Goal: Task Accomplishment & Management: Manage account settings

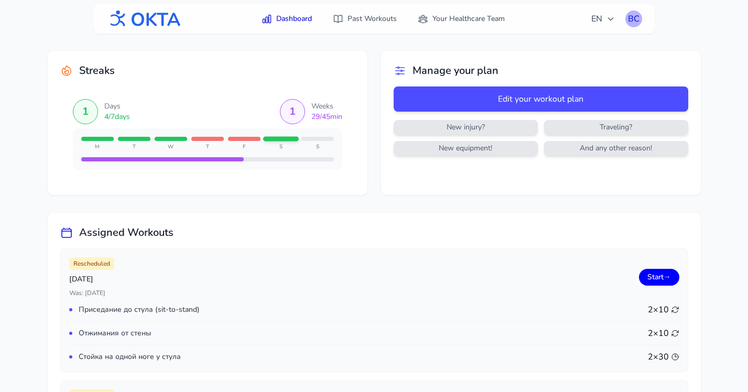
click at [636, 20] on div "ВС" at bounding box center [634, 18] width 17 height 17
click at [579, 65] on link "Logout" at bounding box center [583, 61] width 117 height 19
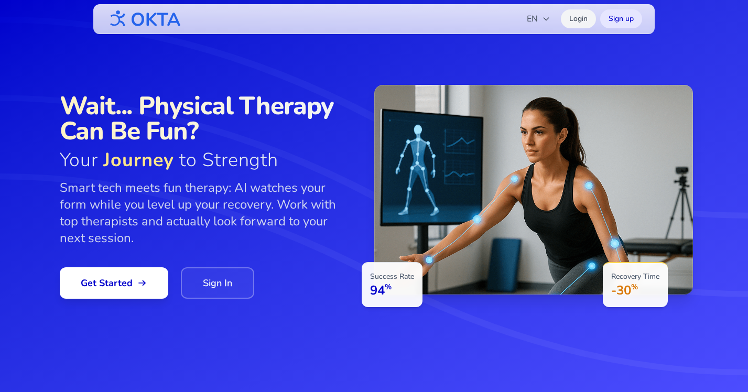
click at [583, 18] on link "Login" at bounding box center [578, 18] width 35 height 19
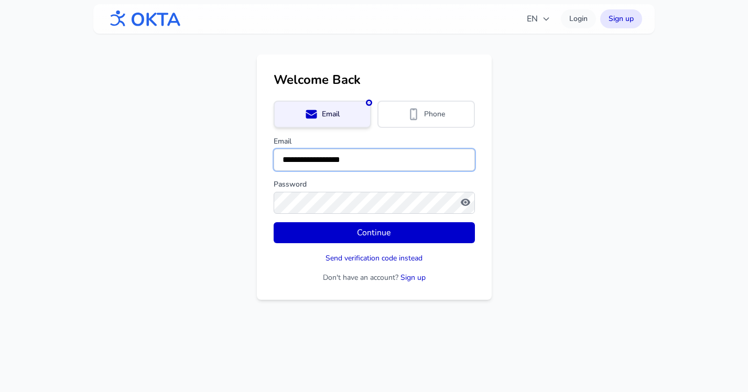
click at [358, 159] on input "**********" at bounding box center [374, 160] width 201 height 22
type input "**********"
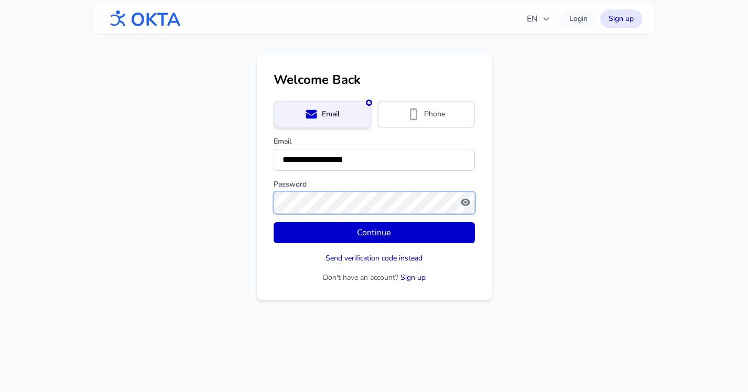
click at [274, 222] on button "Continue" at bounding box center [374, 232] width 201 height 21
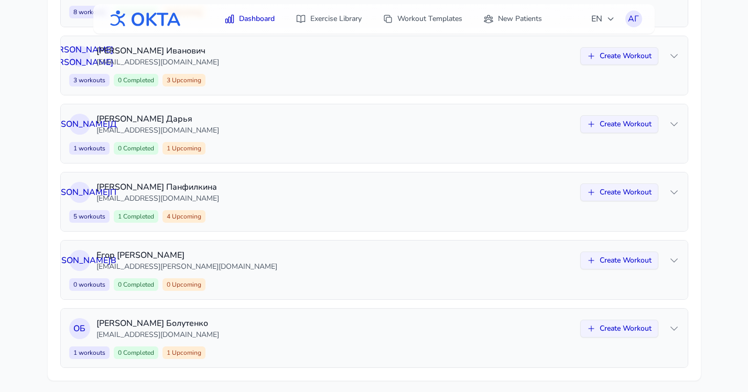
scroll to position [652, 0]
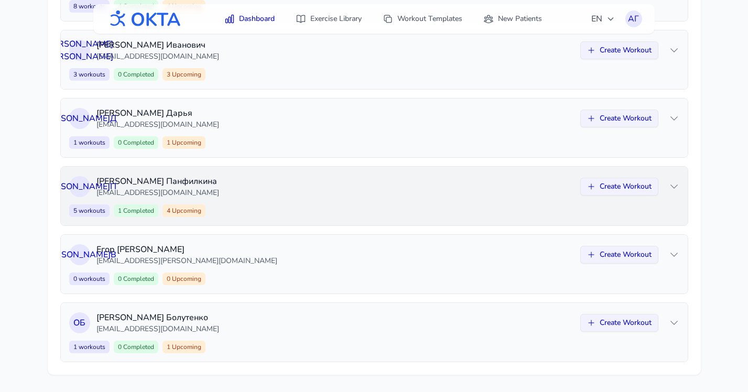
click at [358, 201] on div "Е П Екатерина Панфилкина panfilkina.ekaterina@yandex.ru Create Workout 5 workou…" at bounding box center [374, 196] width 627 height 59
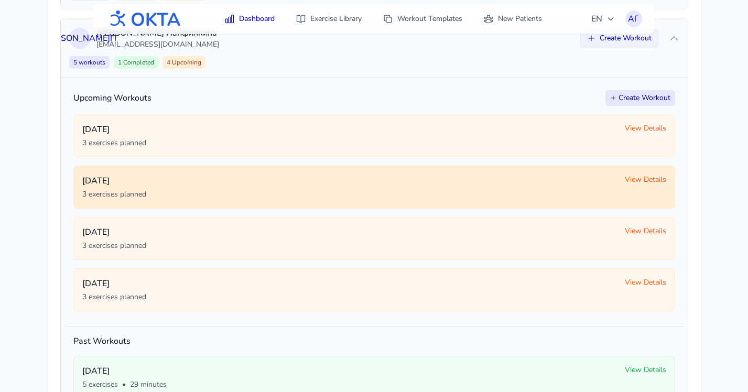
scroll to position [801, 0]
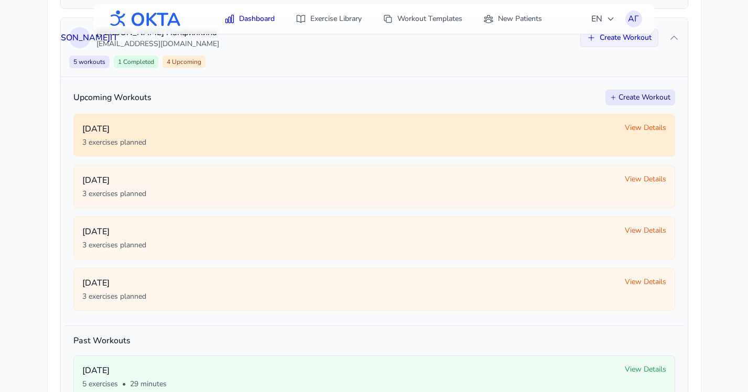
click at [640, 128] on span "View Details" at bounding box center [645, 128] width 41 height 10
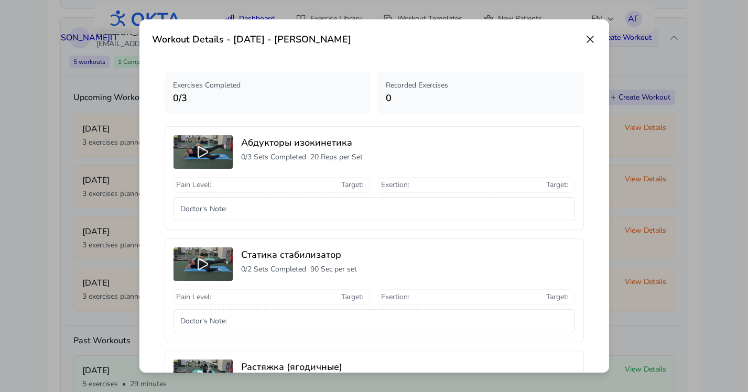
click at [591, 40] on icon at bounding box center [590, 39] width 6 height 6
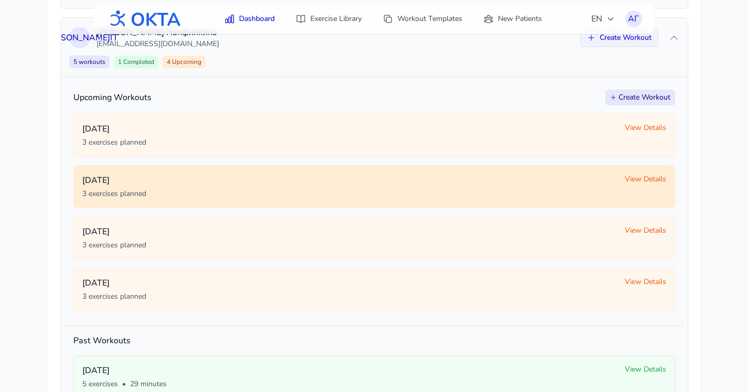
click at [636, 178] on span "View Details" at bounding box center [645, 179] width 41 height 10
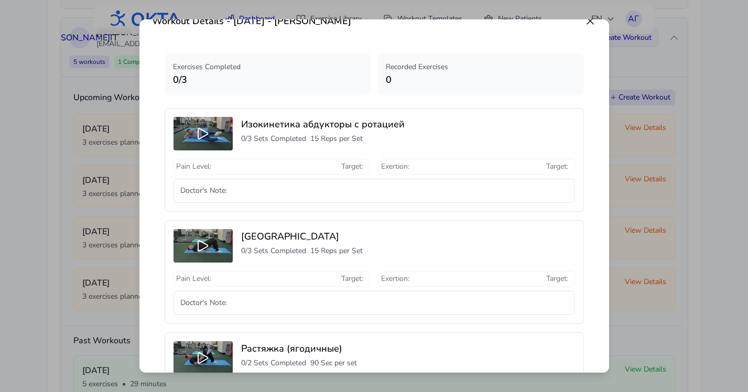
scroll to position [0, 0]
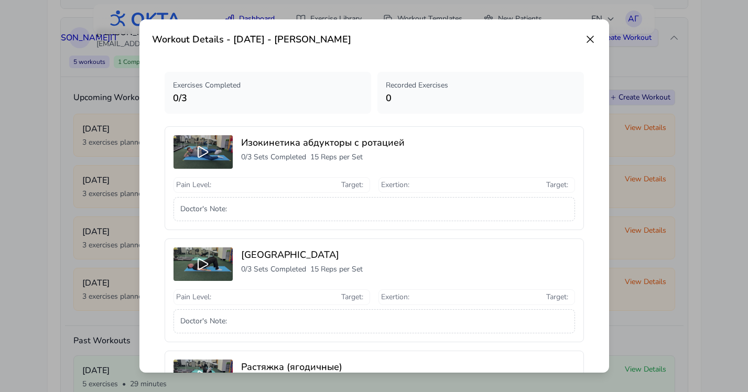
click at [588, 40] on icon at bounding box center [590, 39] width 13 height 13
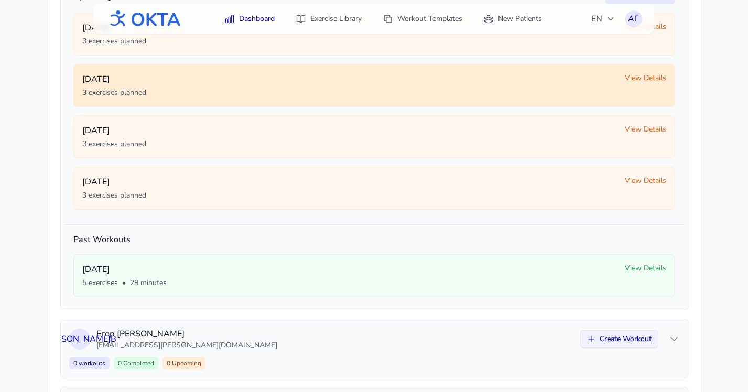
scroll to position [987, 0]
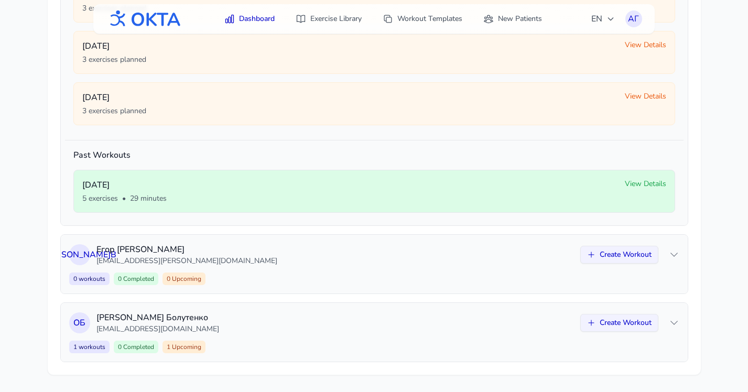
click at [631, 185] on span "View Details" at bounding box center [645, 184] width 41 height 10
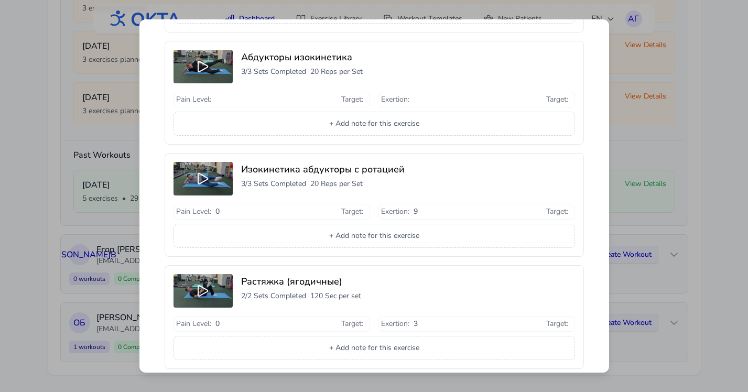
scroll to position [30, 0]
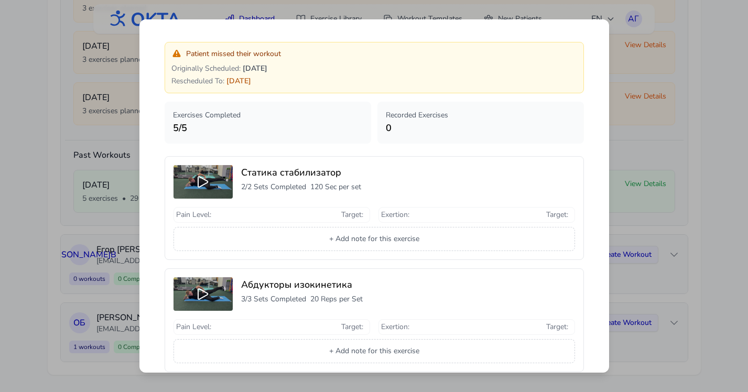
click at [724, 158] on div "Workout Details - October 4 - Екатерина Панфилкина Patient missed their workout…" at bounding box center [374, 196] width 748 height 392
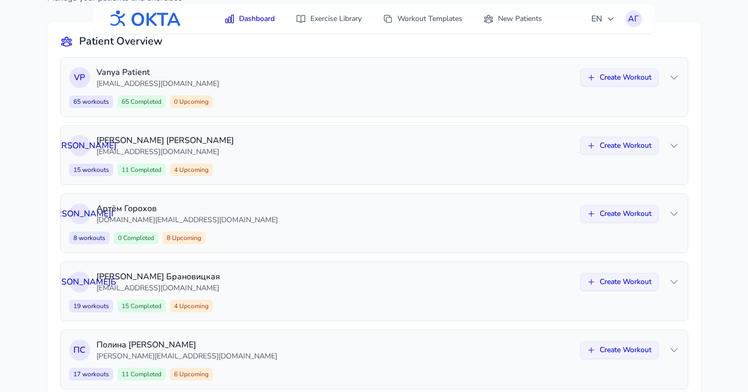
scroll to position [0, 0]
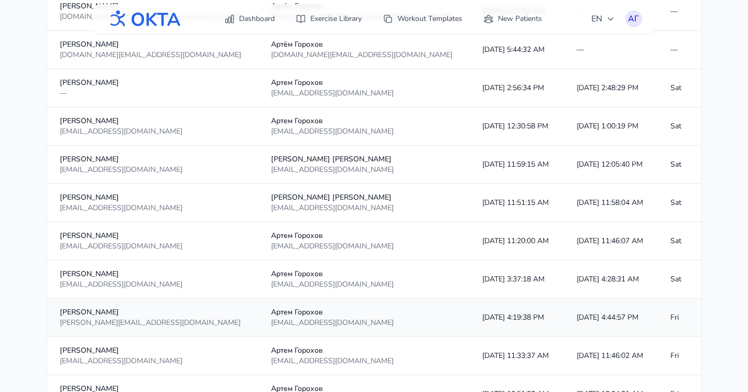
scroll to position [853, 0]
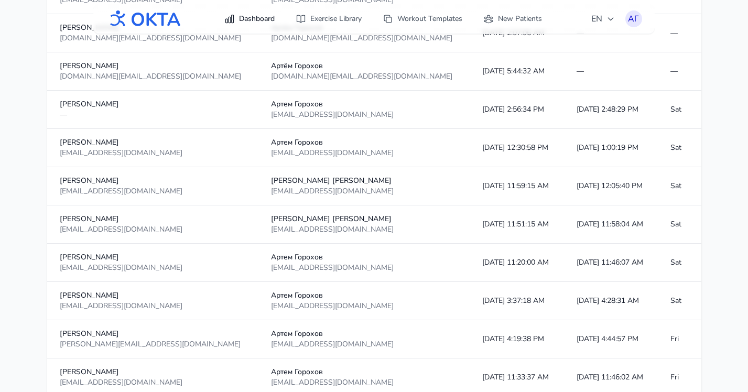
click at [258, 19] on link "Dashboard" at bounding box center [249, 18] width 63 height 19
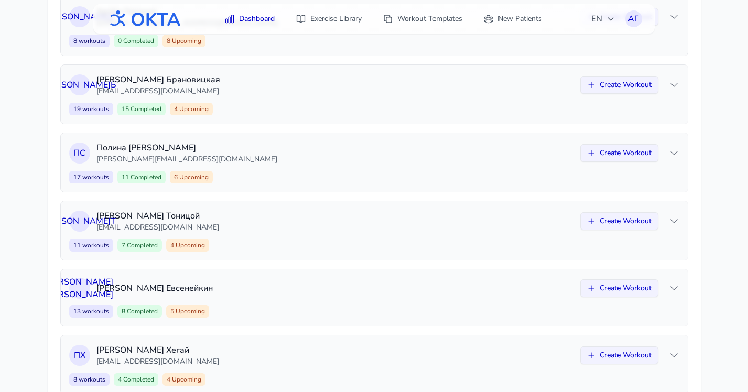
scroll to position [385, 0]
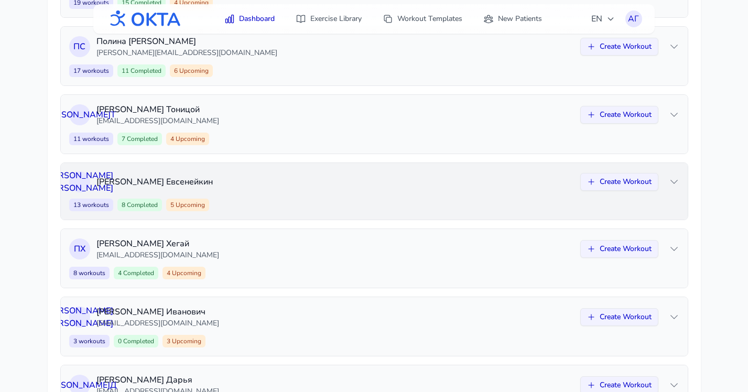
click at [377, 205] on div "13 workouts 8 Completed 5 Upcoming Create Workout" at bounding box center [374, 205] width 610 height 13
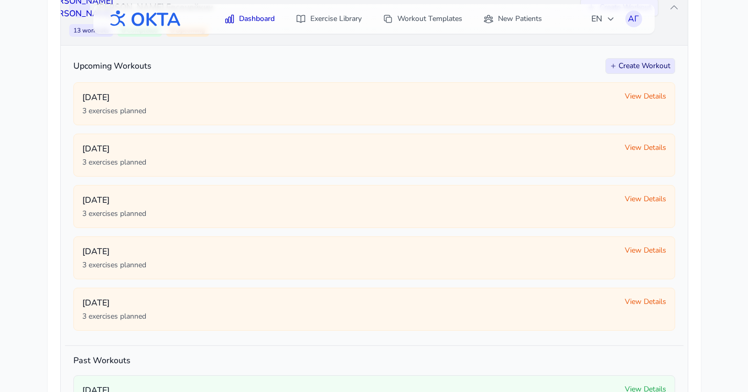
scroll to position [567, 0]
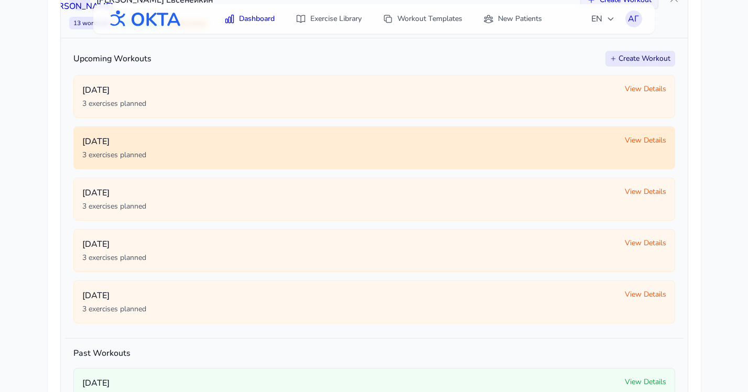
click at [651, 142] on span "View Details" at bounding box center [645, 140] width 41 height 10
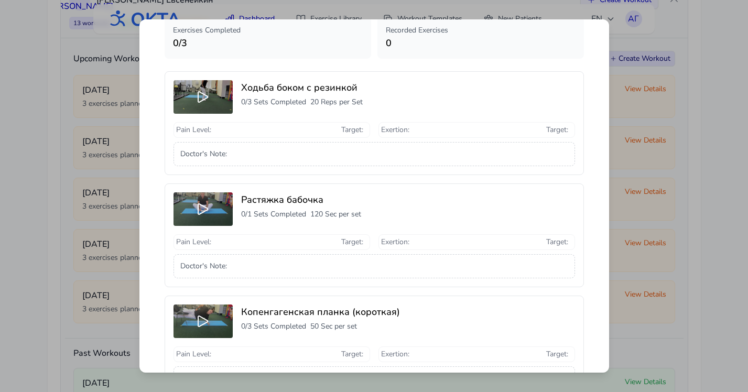
scroll to position [56, 0]
click at [203, 207] on icon at bounding box center [203, 208] width 17 height 17
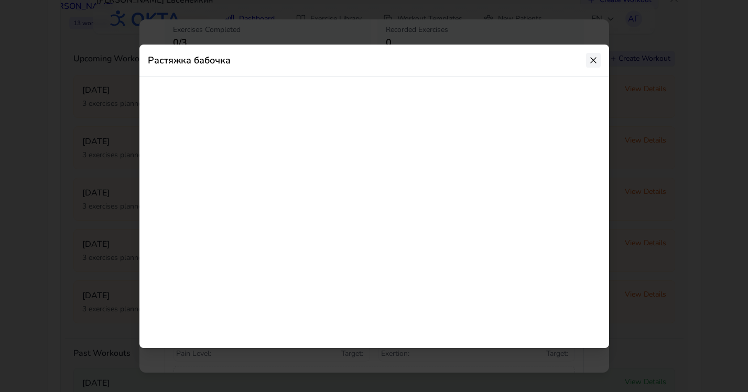
click at [592, 61] on icon at bounding box center [594, 60] width 6 height 6
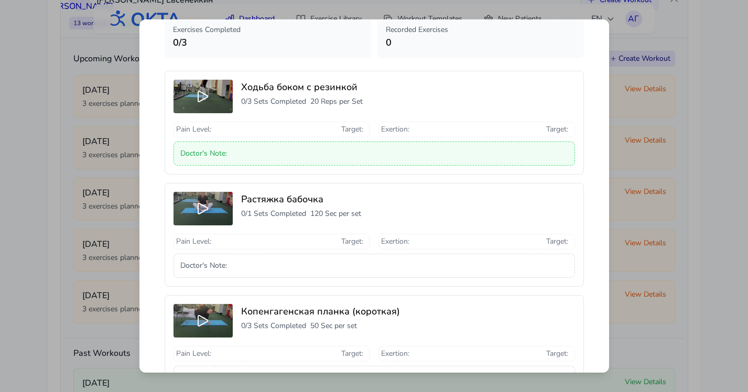
scroll to position [0, 0]
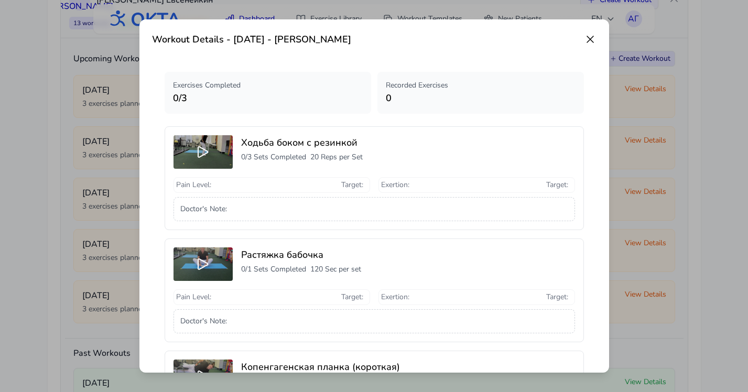
click at [589, 40] on icon at bounding box center [590, 39] width 6 height 6
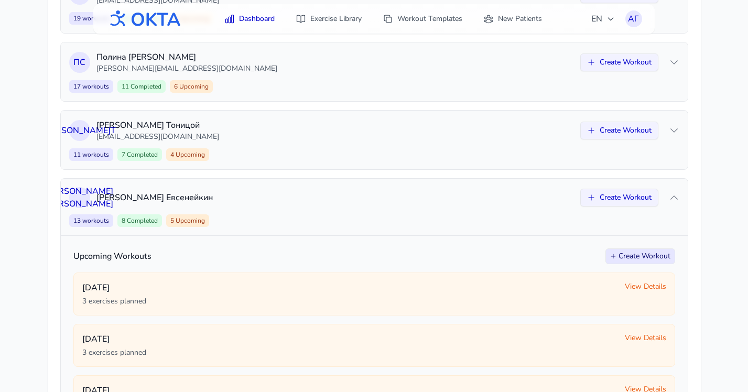
scroll to position [332, 0]
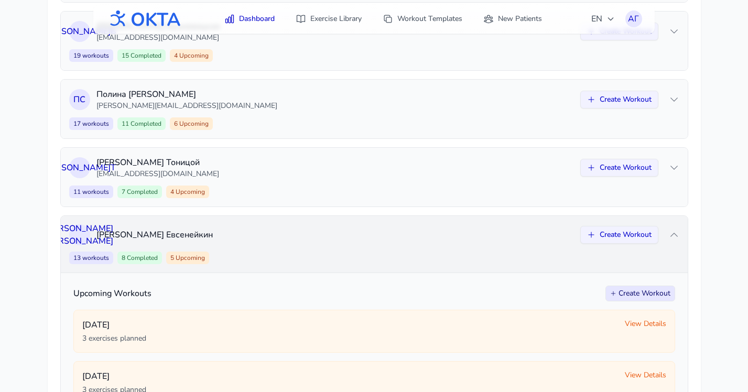
click at [535, 234] on p "[PERSON_NAME]" at bounding box center [335, 235] width 478 height 13
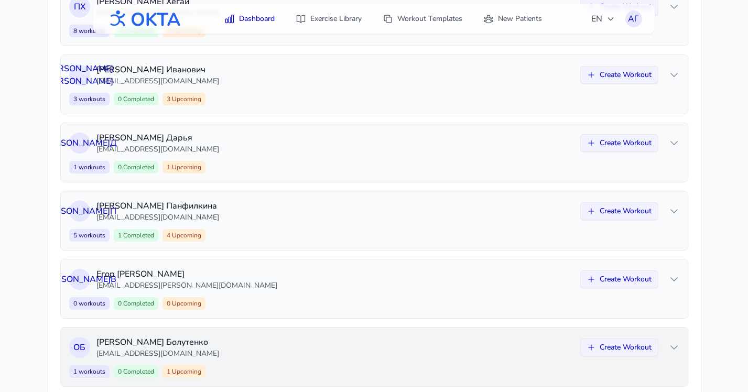
scroll to position [652, 0]
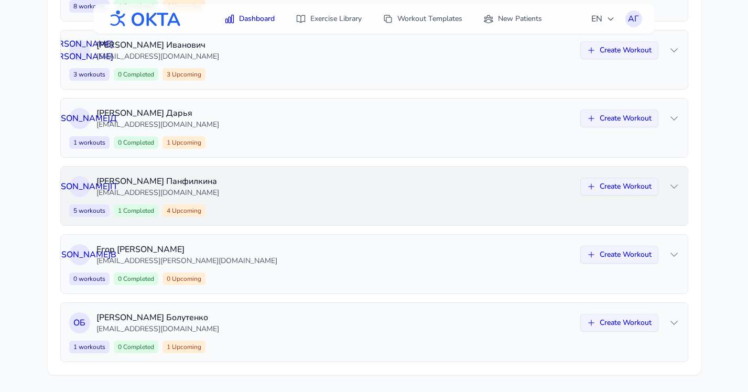
click at [242, 197] on p "[EMAIL_ADDRESS][DOMAIN_NAME]" at bounding box center [335, 193] width 478 height 10
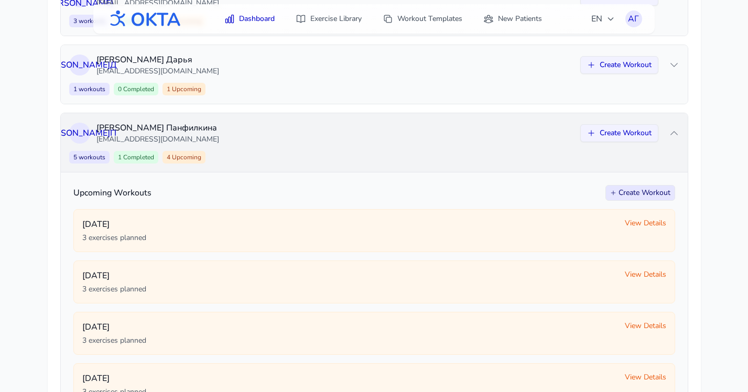
click at [271, 139] on p "[EMAIL_ADDRESS][DOMAIN_NAME]" at bounding box center [335, 139] width 478 height 10
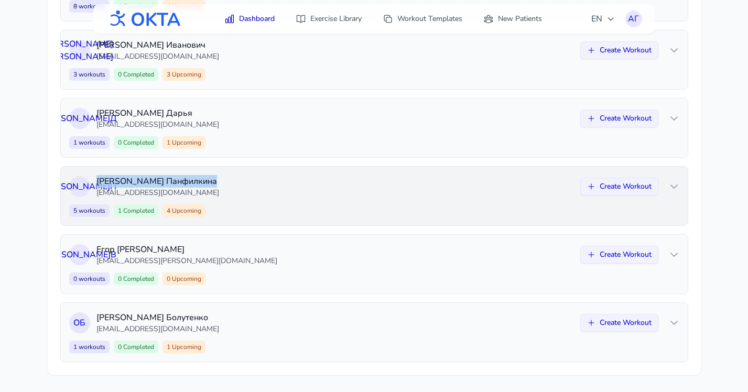
drag, startPoint x: 191, startPoint y: 180, endPoint x: 94, endPoint y: 181, distance: 97.0
click at [94, 181] on div "Е П [PERSON_NAME] [EMAIL_ADDRESS][DOMAIN_NAME] Create Workout" at bounding box center [374, 186] width 610 height 23
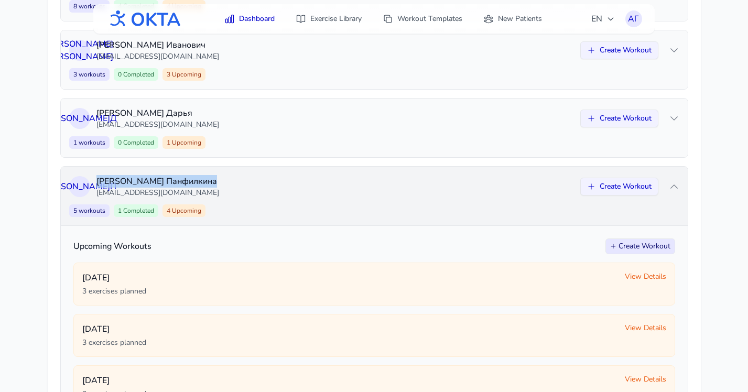
scroll to position [706, 0]
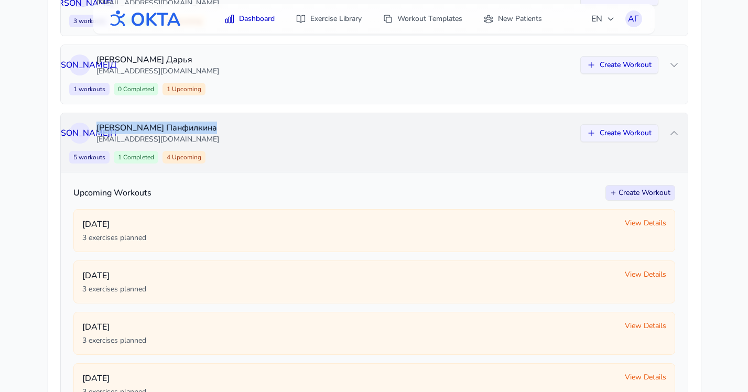
copy p "[PERSON_NAME]"
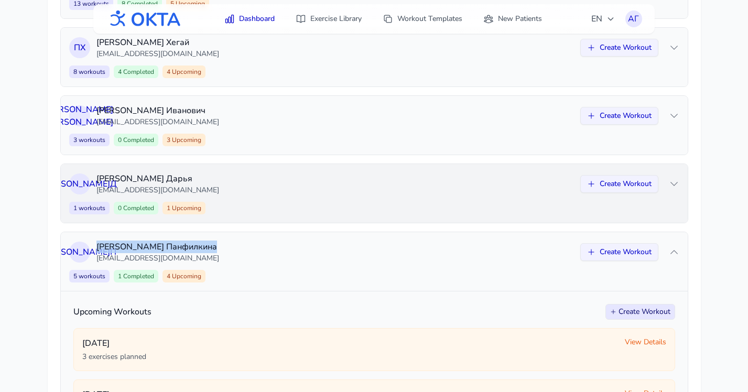
scroll to position [527, 0]
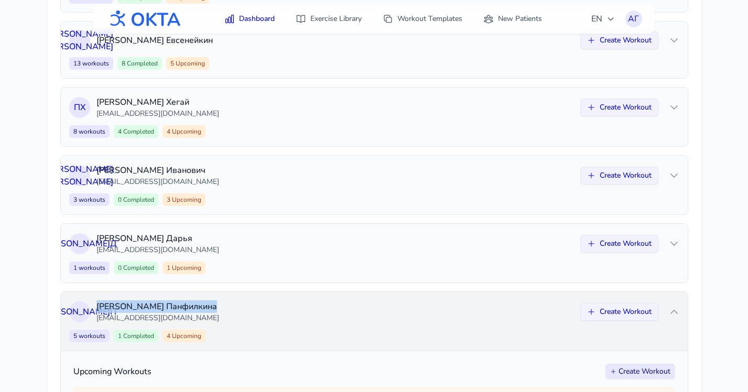
click at [320, 311] on p "[PERSON_NAME]" at bounding box center [335, 307] width 478 height 13
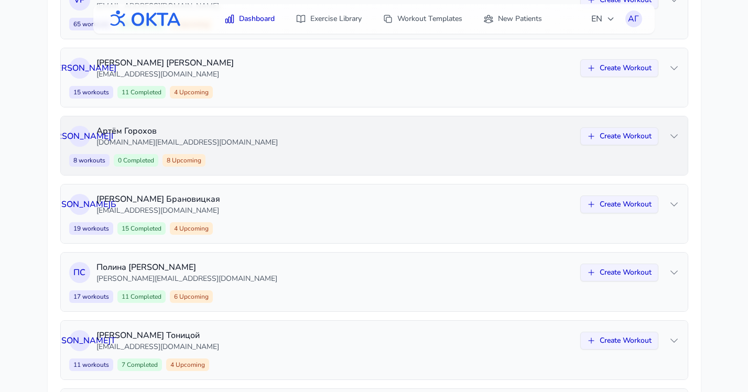
scroll to position [162, 0]
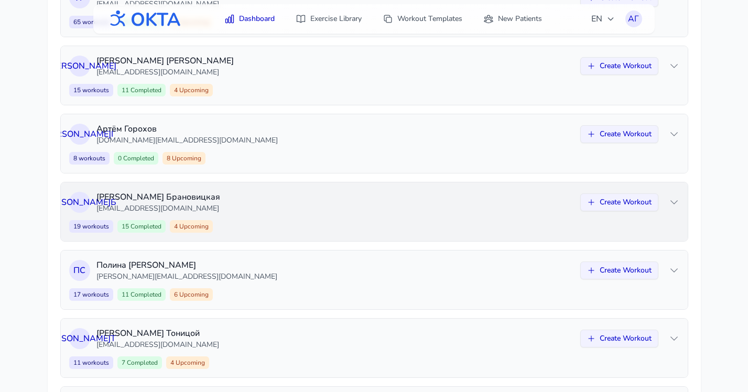
click at [264, 216] on div "А Б [PERSON_NAME] [EMAIL_ADDRESS][DOMAIN_NAME] Create Workout 19 workouts 15 Co…" at bounding box center [374, 212] width 627 height 59
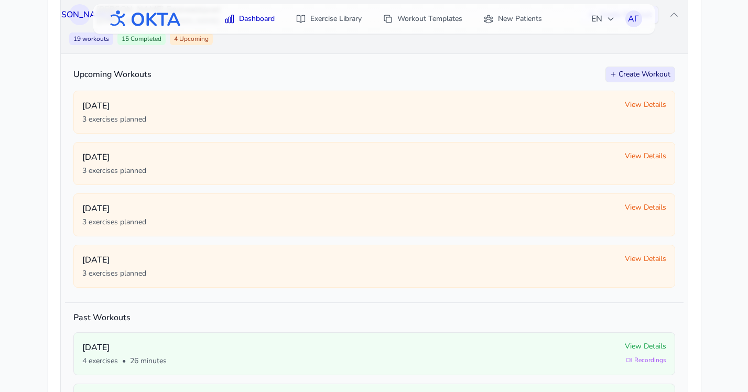
scroll to position [349, 0]
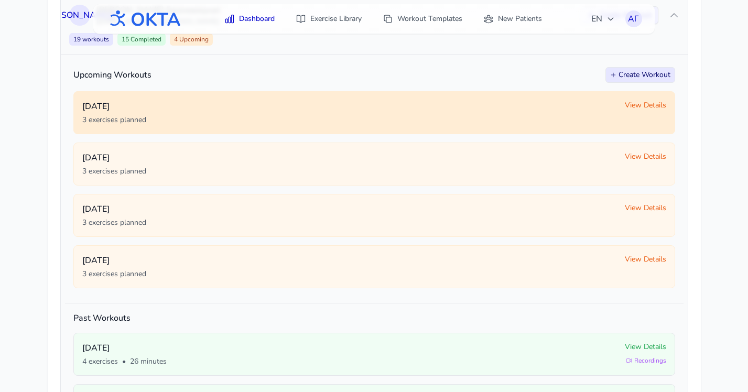
click at [631, 109] on span "View Details" at bounding box center [645, 105] width 41 height 10
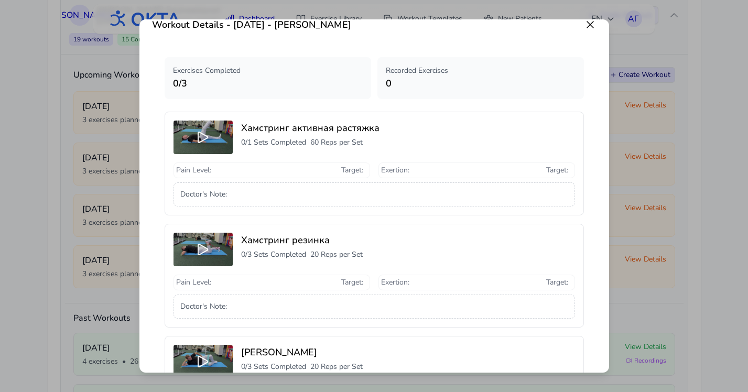
scroll to position [0, 0]
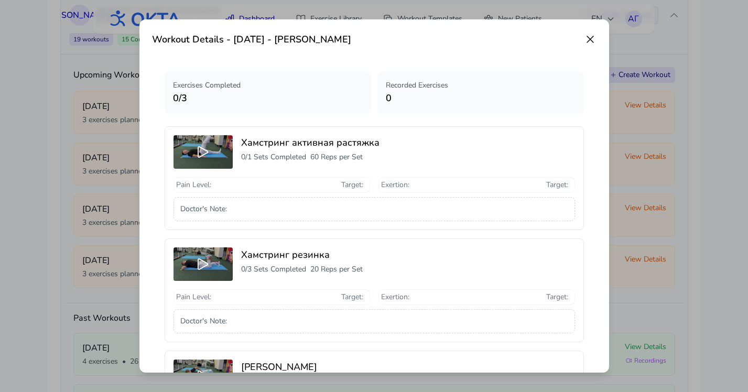
click at [592, 37] on icon at bounding box center [590, 39] width 6 height 6
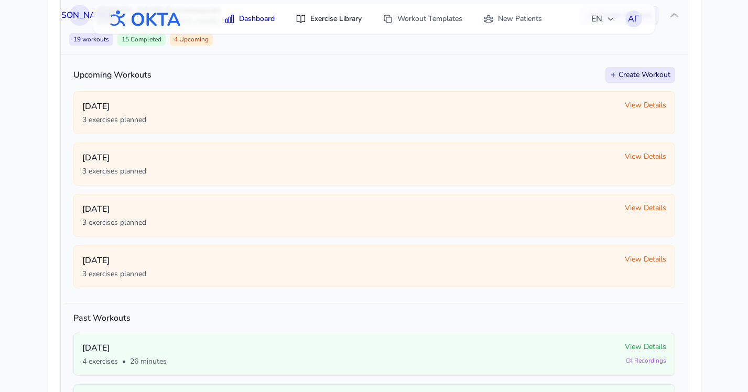
click at [345, 20] on link "Exercise Library" at bounding box center [328, 18] width 79 height 19
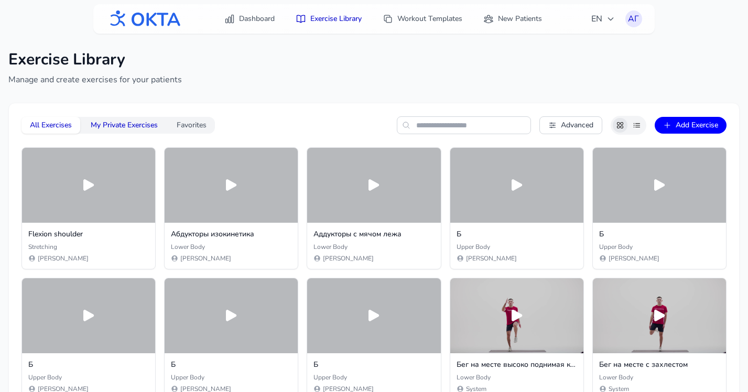
click at [135, 122] on button "My Private Exercises" at bounding box center [124, 125] width 84 height 17
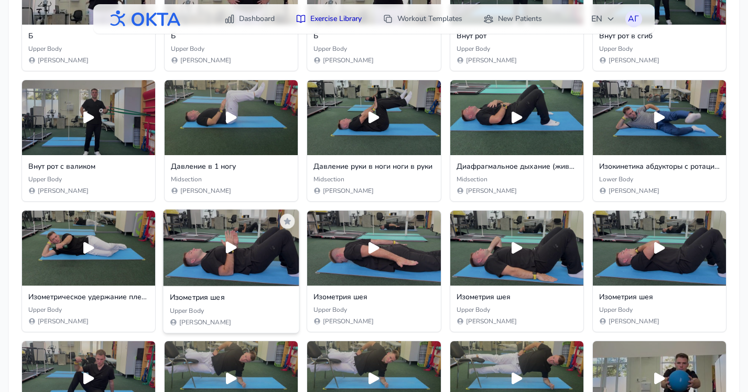
scroll to position [323, 0]
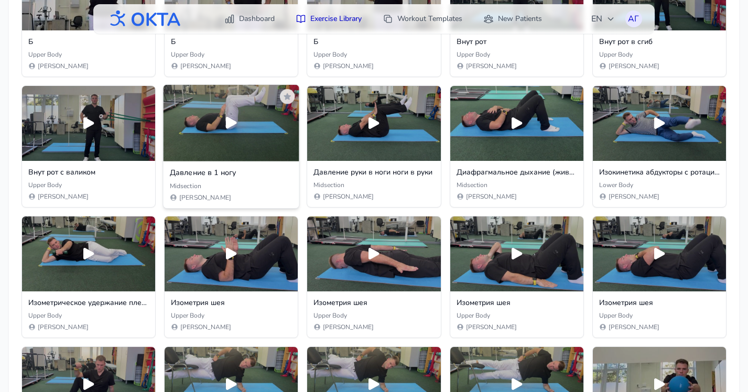
click at [228, 123] on icon at bounding box center [231, 123] width 11 height 12
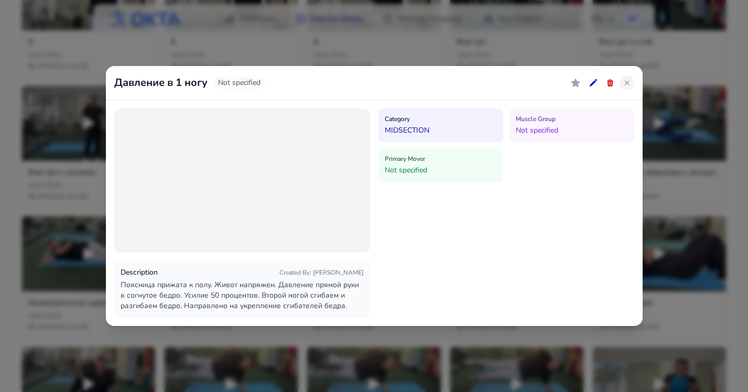
click at [625, 82] on icon at bounding box center [627, 83] width 8 height 8
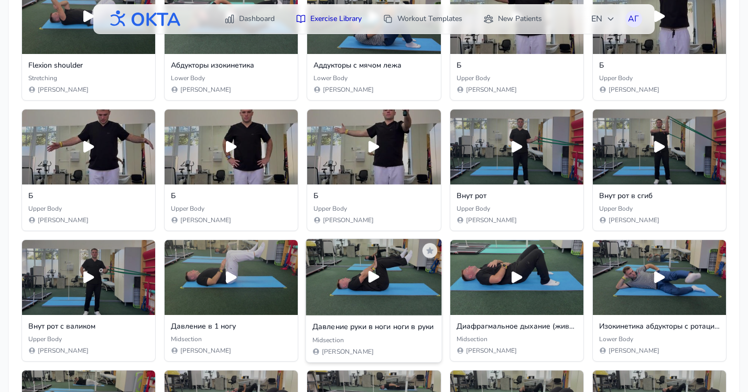
scroll to position [0, 0]
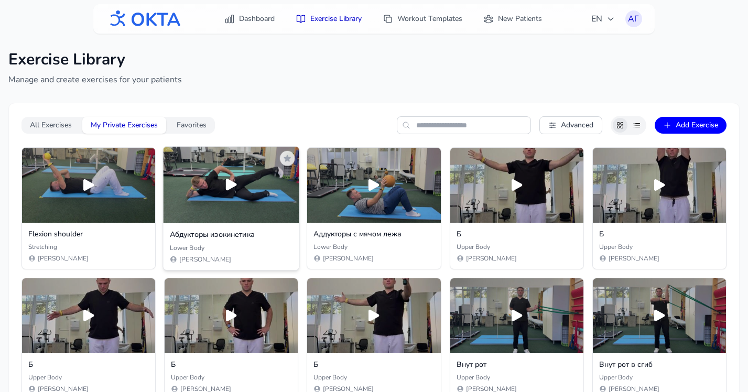
click at [227, 197] on div at bounding box center [232, 185] width 136 height 77
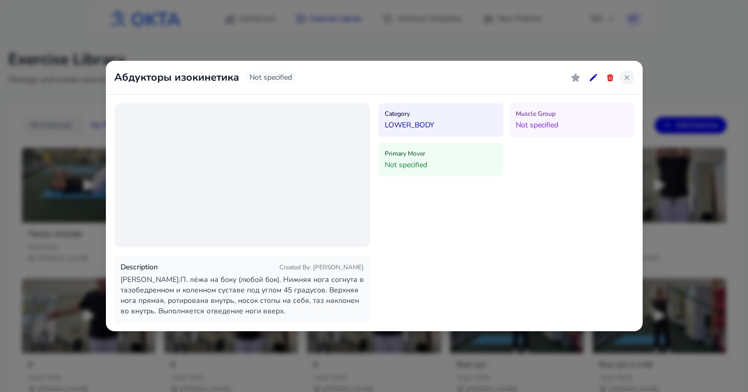
click at [628, 77] on icon at bounding box center [627, 77] width 8 height 8
